Goal: Task Accomplishment & Management: Manage account settings

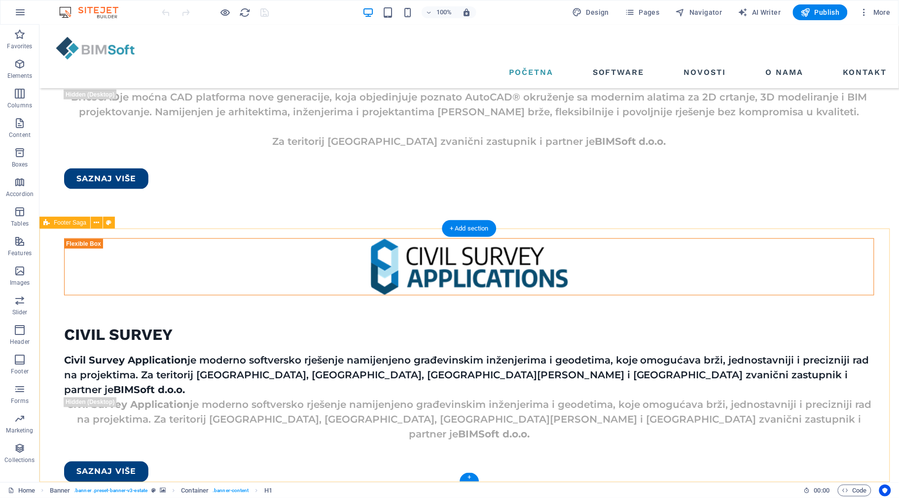
scroll to position [1562, 0]
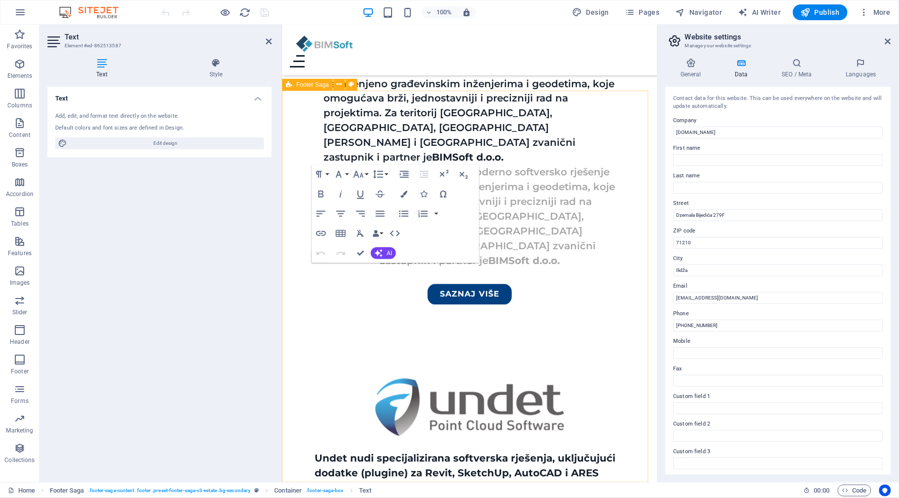
scroll to position [2088, 0]
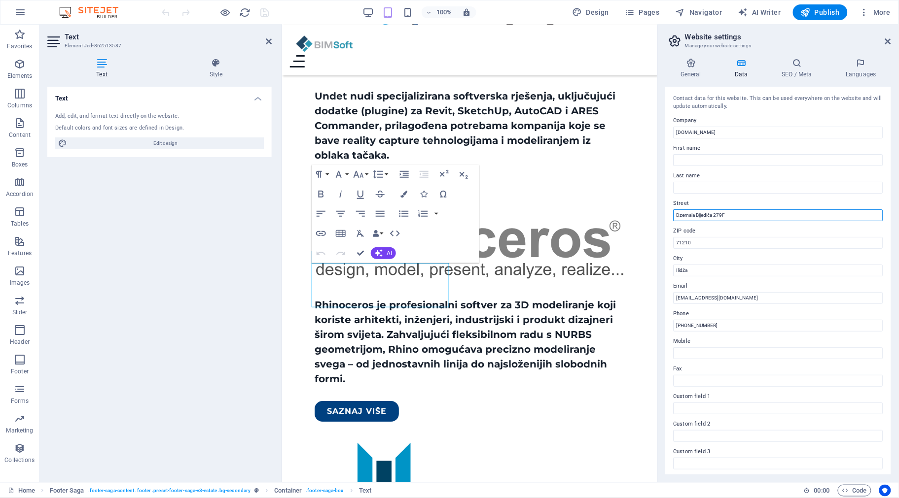
click at [679, 215] on input "Dzemala Bijedića 279F" at bounding box center [777, 215] width 209 height 12
type input "[PERSON_NAME] 279F"
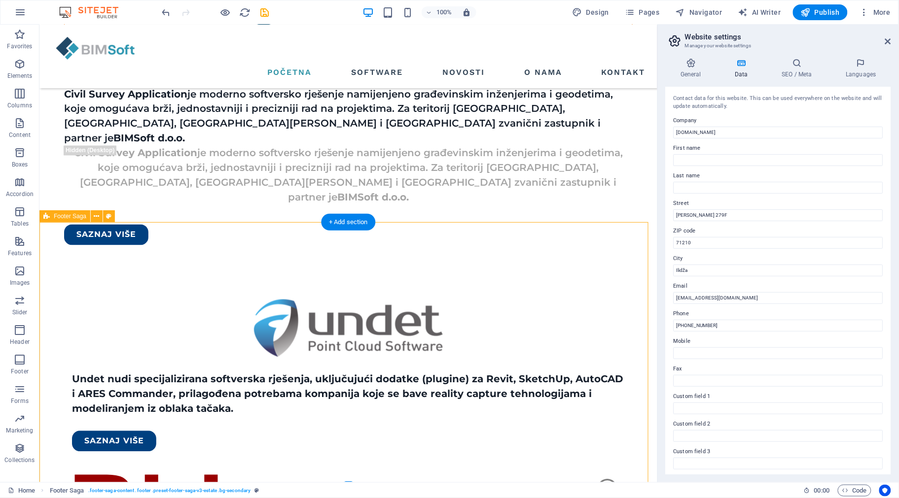
scroll to position [1701, 0]
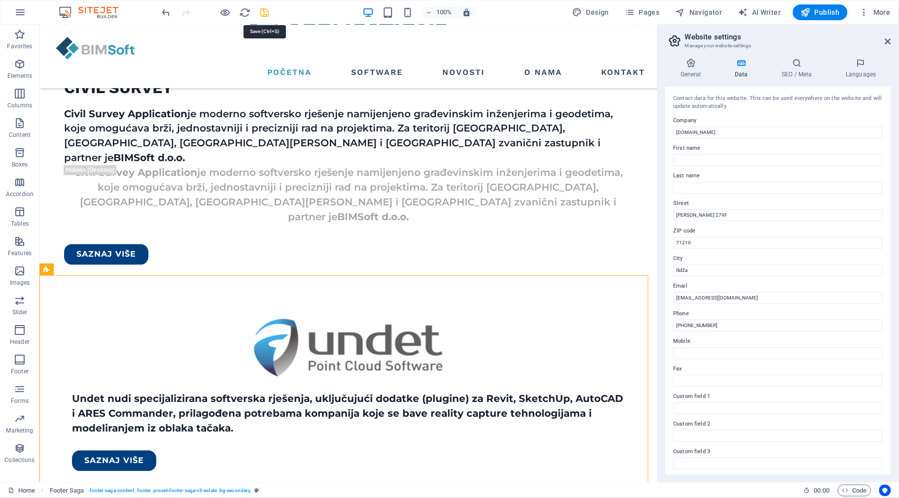
click at [265, 9] on icon "save" at bounding box center [264, 12] width 11 height 11
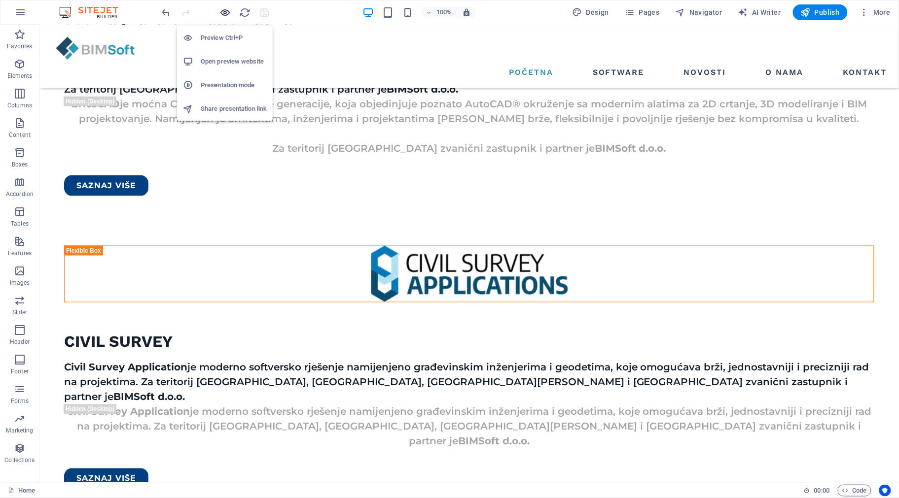
click at [222, 12] on icon "button" at bounding box center [225, 12] width 11 height 11
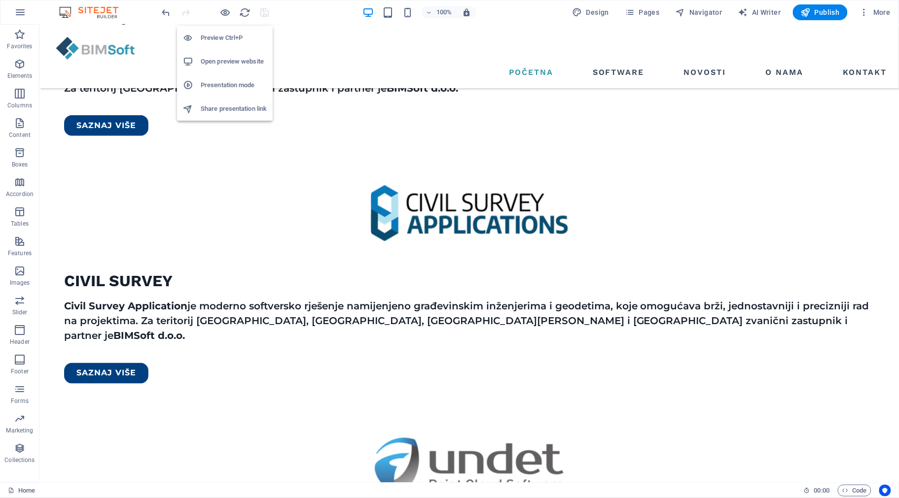
scroll to position [1323, 0]
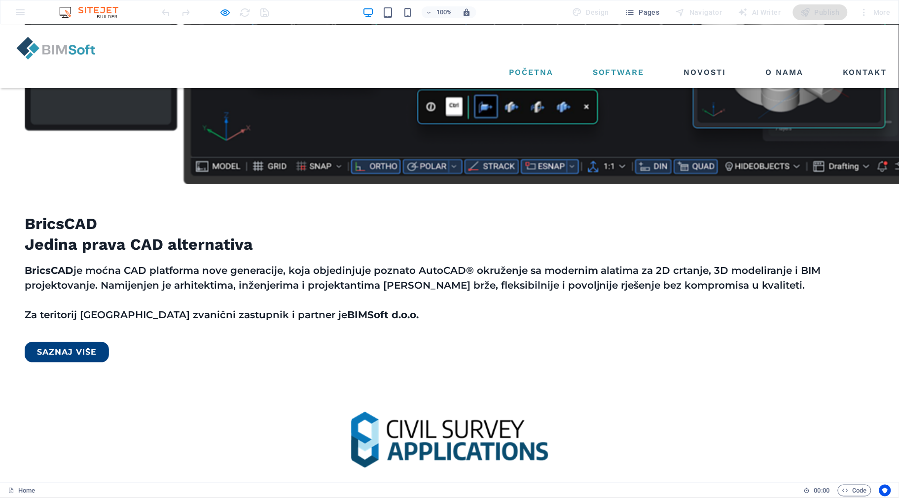
click at [610, 64] on link "Software" at bounding box center [619, 72] width 60 height 16
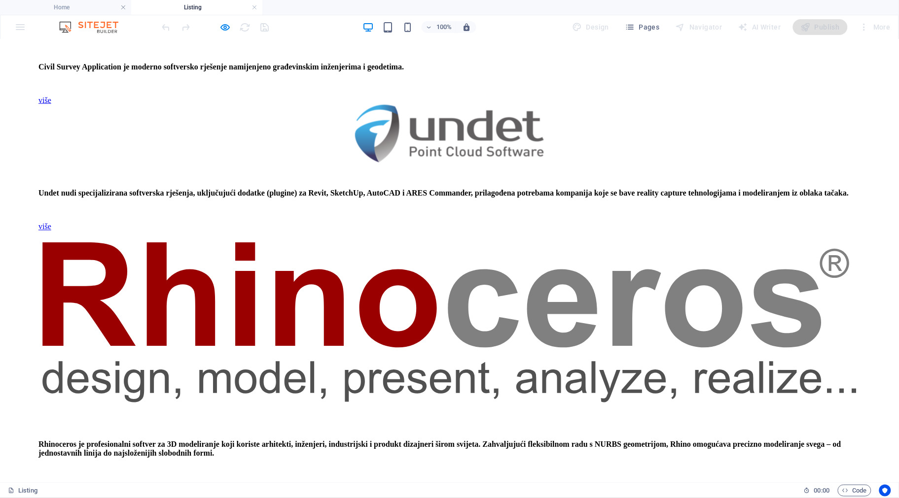
scroll to position [560, 0]
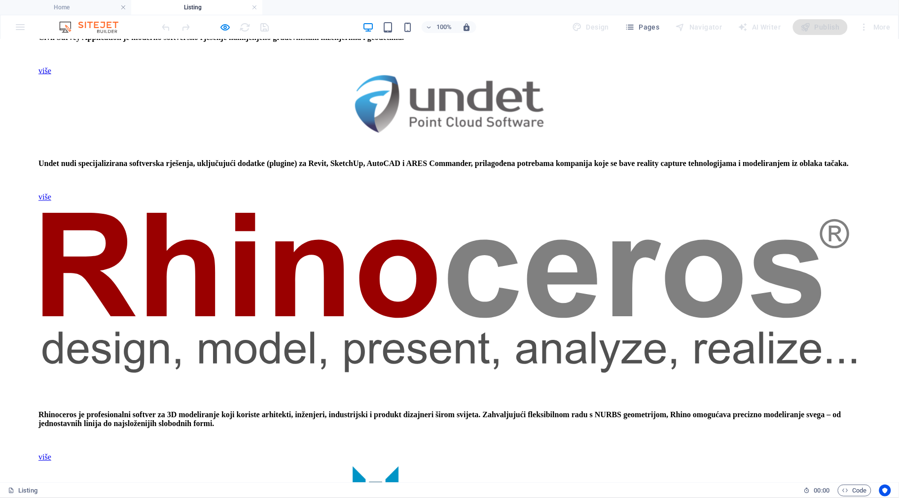
click at [222, 26] on icon "button" at bounding box center [225, 27] width 11 height 11
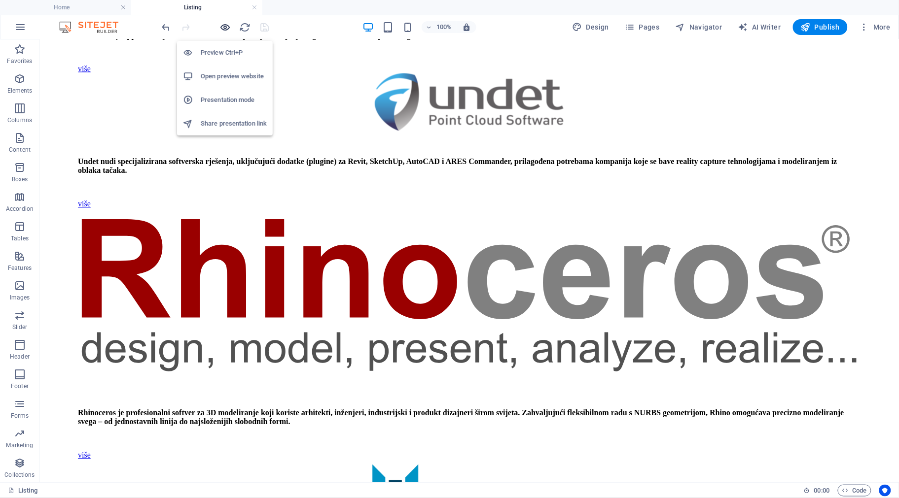
click at [223, 26] on icon "button" at bounding box center [225, 27] width 11 height 11
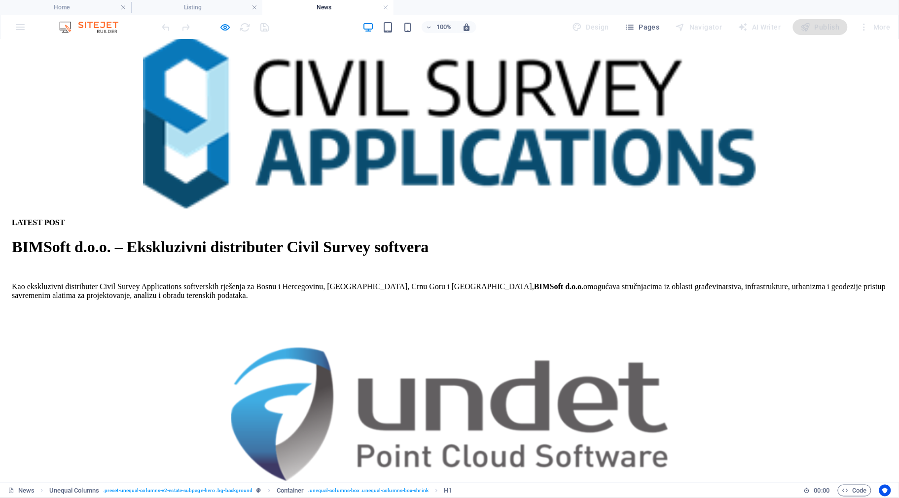
scroll to position [739, 0]
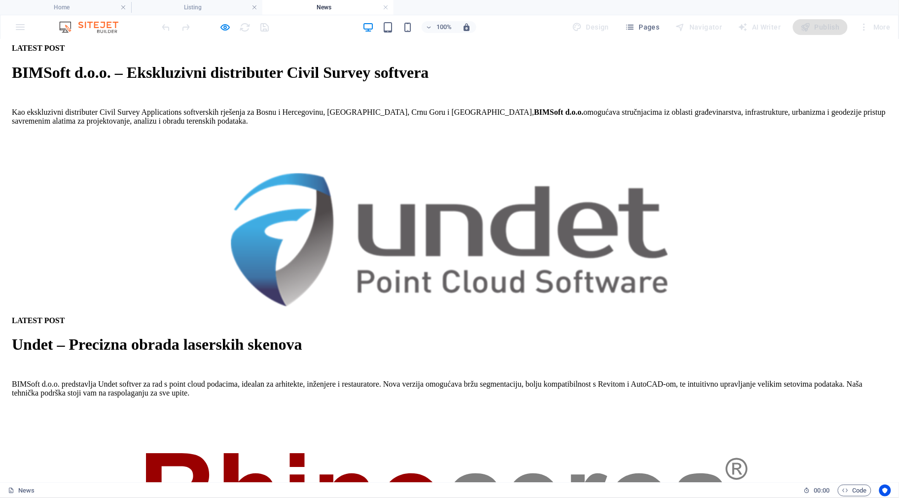
click at [227, 28] on icon "button" at bounding box center [225, 27] width 11 height 11
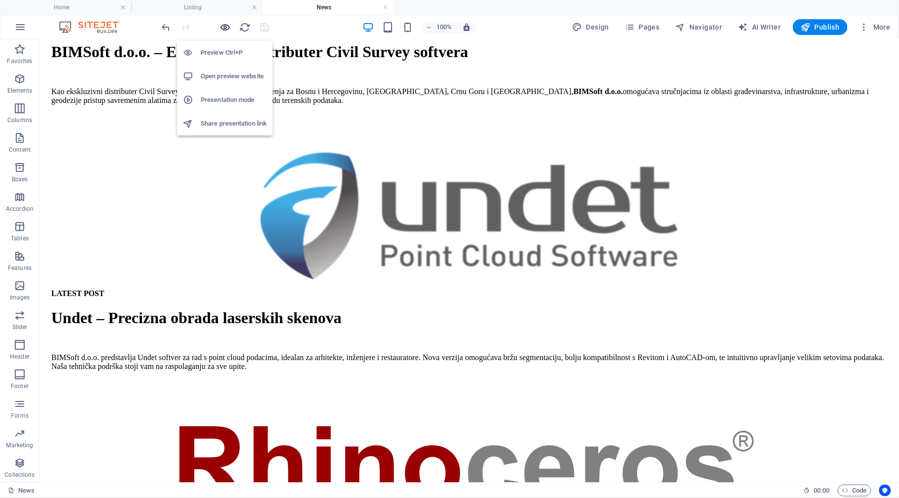
click at [227, 28] on icon "button" at bounding box center [225, 27] width 11 height 11
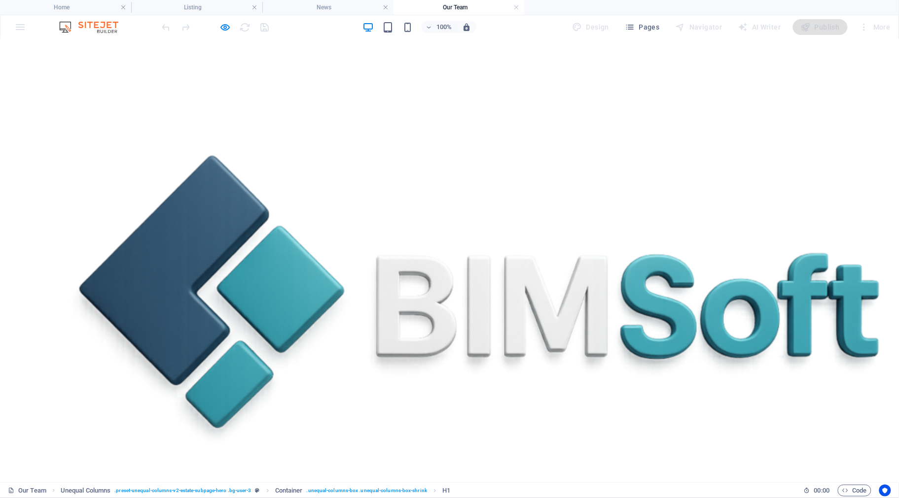
scroll to position [271, 0]
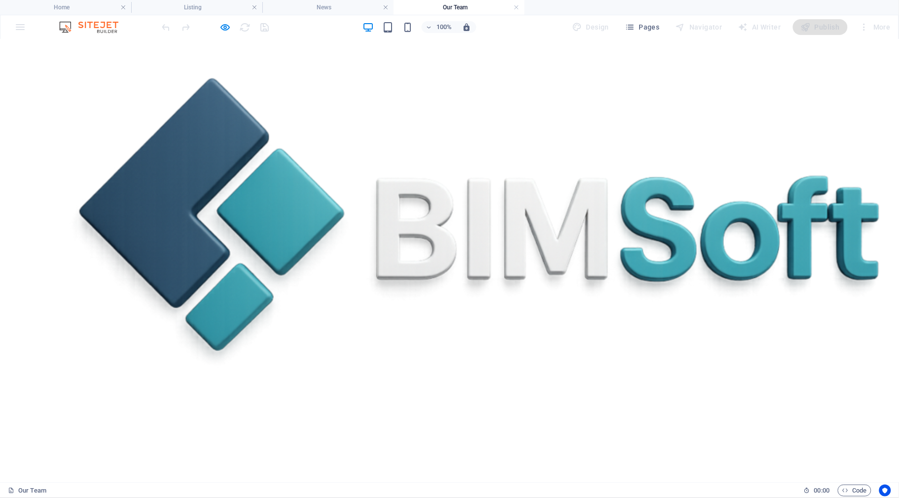
drag, startPoint x: 232, startPoint y: 26, endPoint x: 221, endPoint y: 28, distance: 11.0
click at [231, 26] on div at bounding box center [215, 27] width 110 height 16
click at [221, 28] on icon "button" at bounding box center [225, 27] width 11 height 11
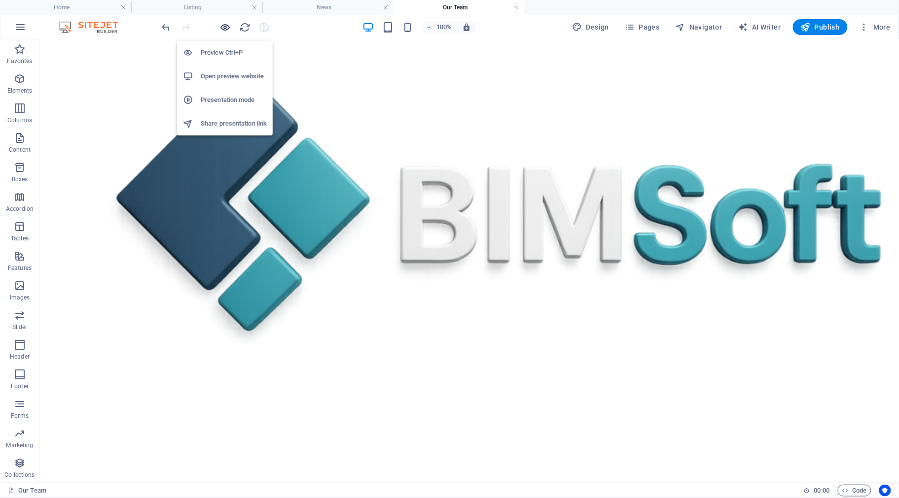
click at [221, 28] on icon "button" at bounding box center [225, 27] width 11 height 11
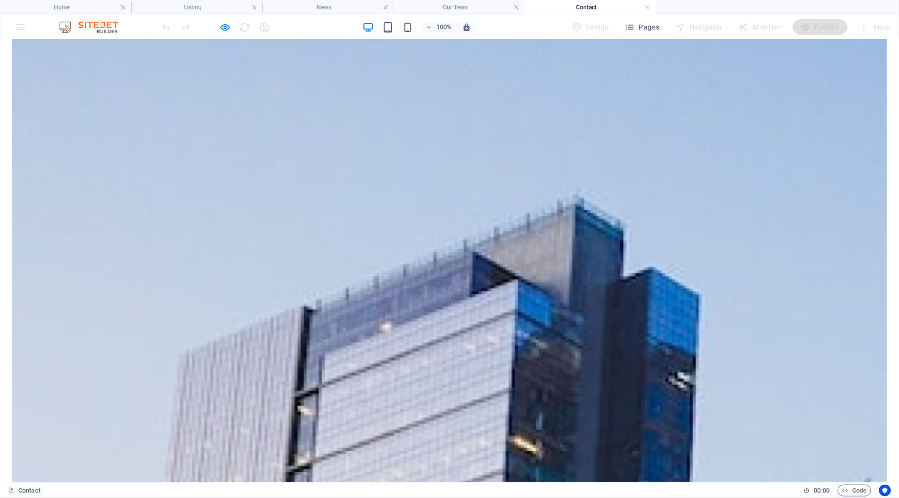
scroll to position [422, 0]
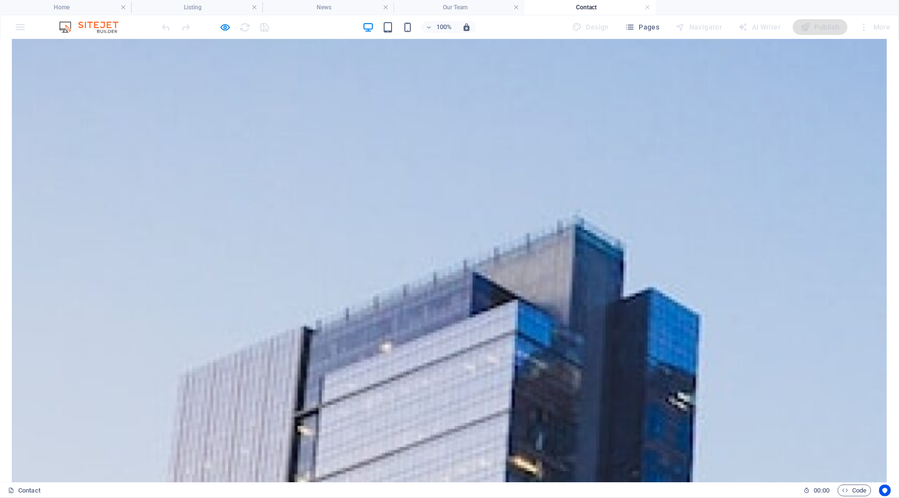
drag, startPoint x: 531, startPoint y: 64, endPoint x: 457, endPoint y: 57, distance: 74.7
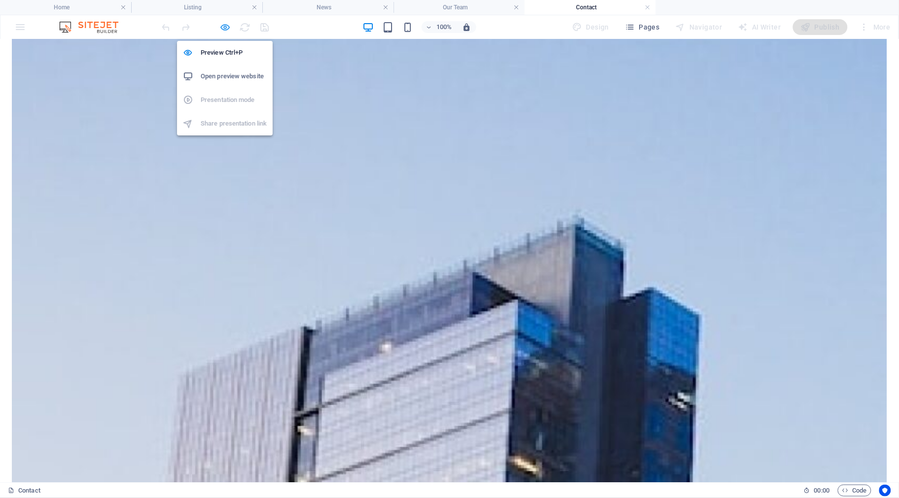
click at [230, 28] on icon "button" at bounding box center [225, 27] width 11 height 11
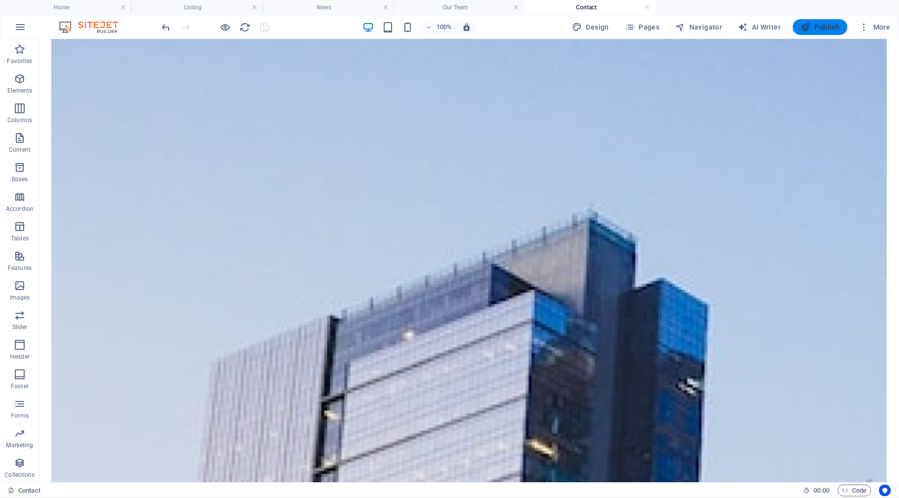
click at [818, 29] on span "Publish" at bounding box center [819, 27] width 39 height 10
